Goal: Use online tool/utility

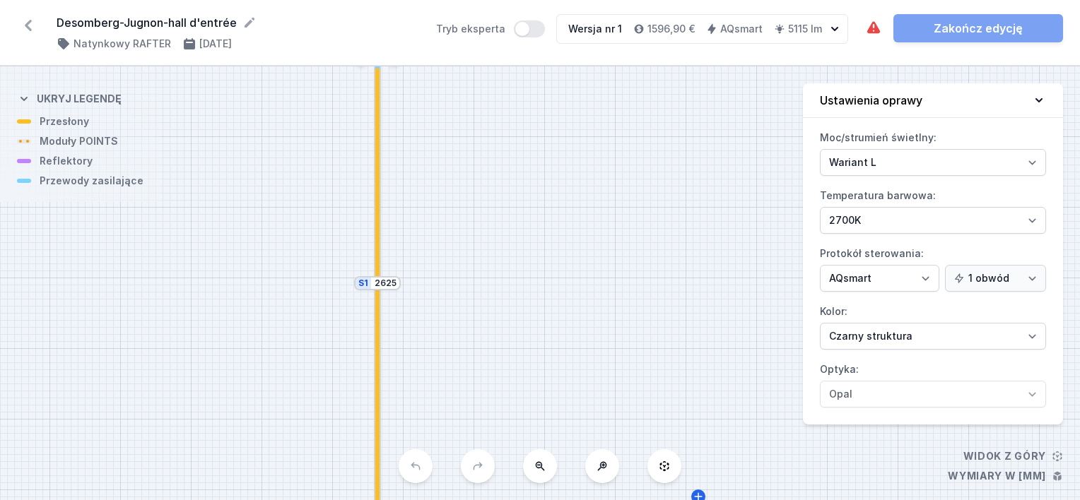
select select "5"
select select "2"
click at [869, 22] on icon at bounding box center [873, 28] width 17 height 17
click at [871, 25] on icon at bounding box center [873, 28] width 17 height 17
click at [871, 25] on icon at bounding box center [873, 27] width 13 height 12
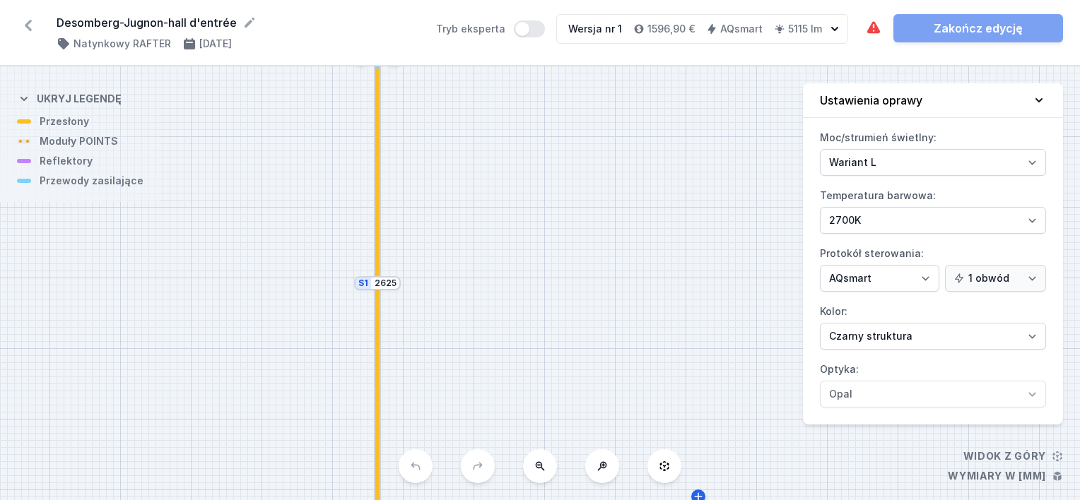
click at [738, 134] on div "S2 1876 S1 2625" at bounding box center [540, 283] width 1080 height 434
click at [540, 472] on button at bounding box center [540, 467] width 34 height 34
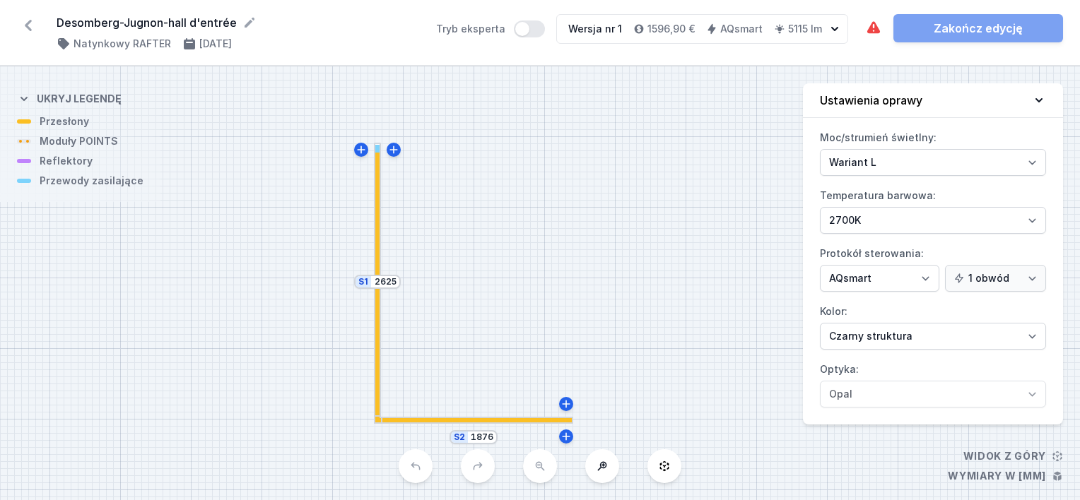
click at [540, 472] on div "S2 1876 S1 2625" at bounding box center [540, 283] width 1080 height 434
click at [874, 30] on icon at bounding box center [873, 28] width 17 height 17
